Goal: Navigation & Orientation: Go to known website

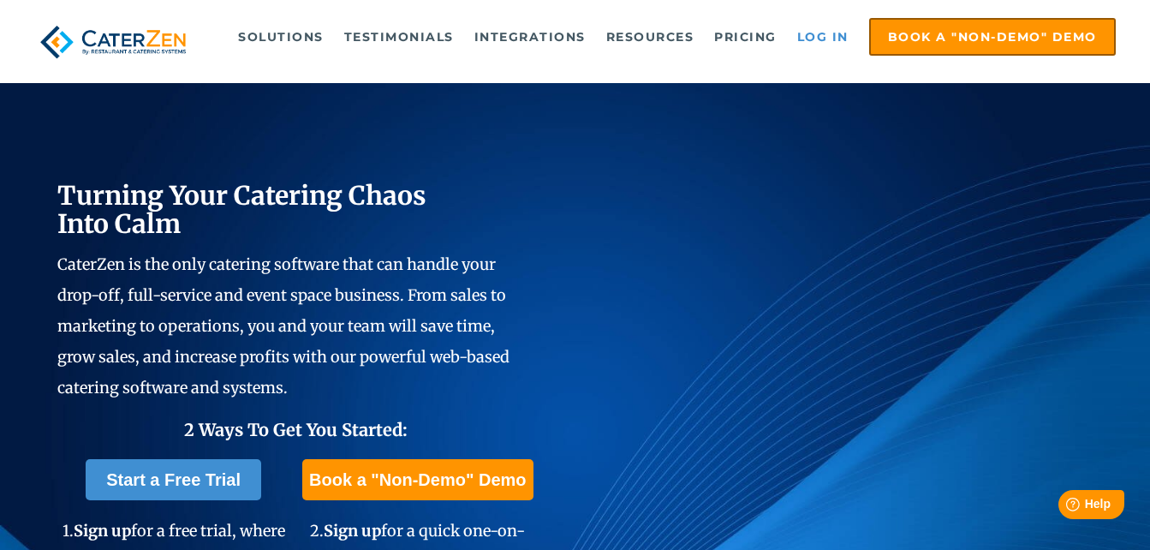
click at [823, 39] on link "Log in" at bounding box center [822, 37] width 68 height 34
click at [817, 39] on link "Log in" at bounding box center [822, 37] width 68 height 34
